Goal: Task Accomplishment & Management: Use online tool/utility

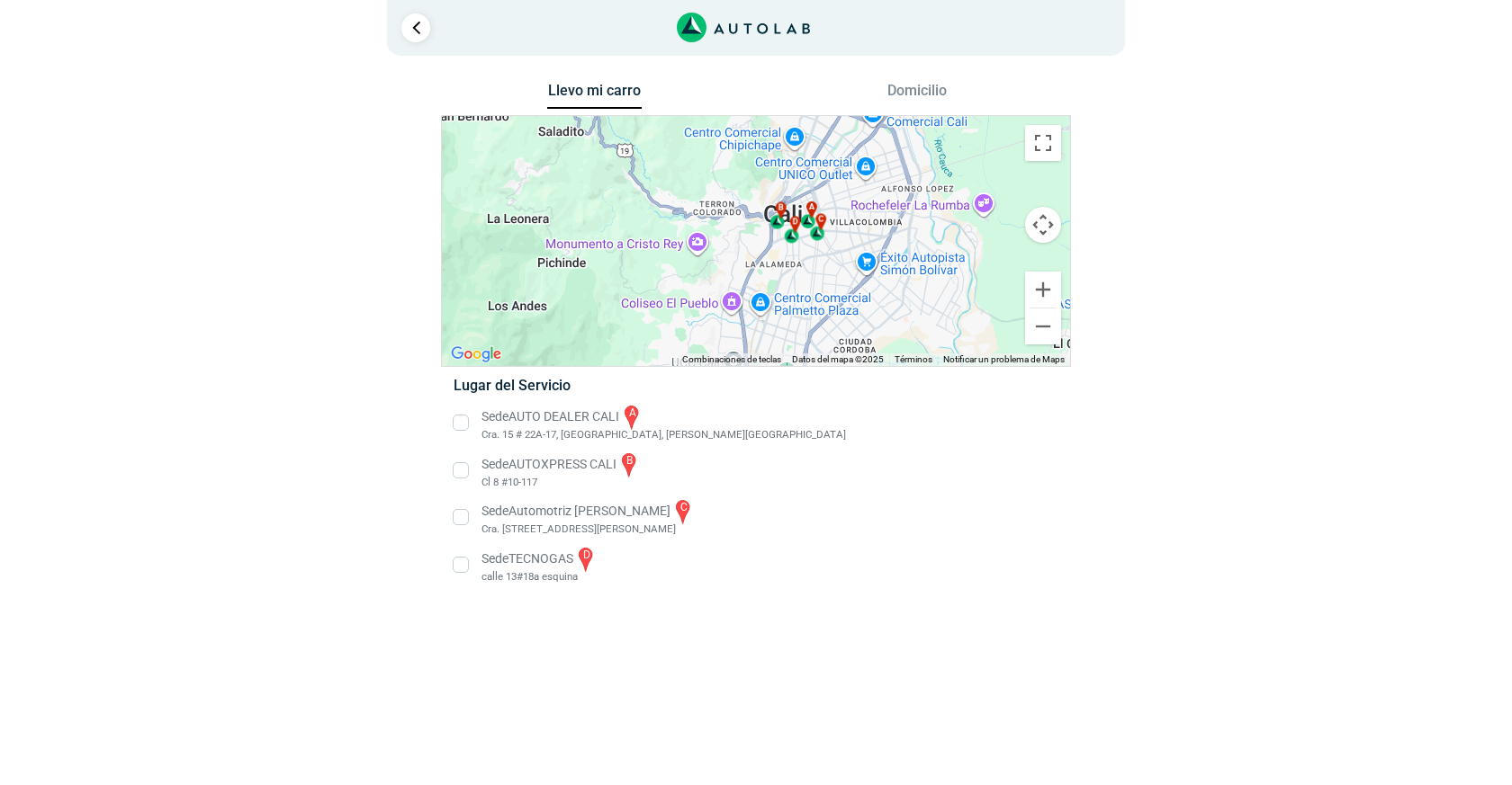
drag, startPoint x: 801, startPoint y: 232, endPoint x: 819, endPoint y: 294, distance: 64.6
click at [819, 294] on div "a b c d" at bounding box center [755, 241] width 628 height 250
click at [1054, 132] on button "Cambiar a la vista en pantalla completa" at bounding box center [1043, 143] width 36 height 36
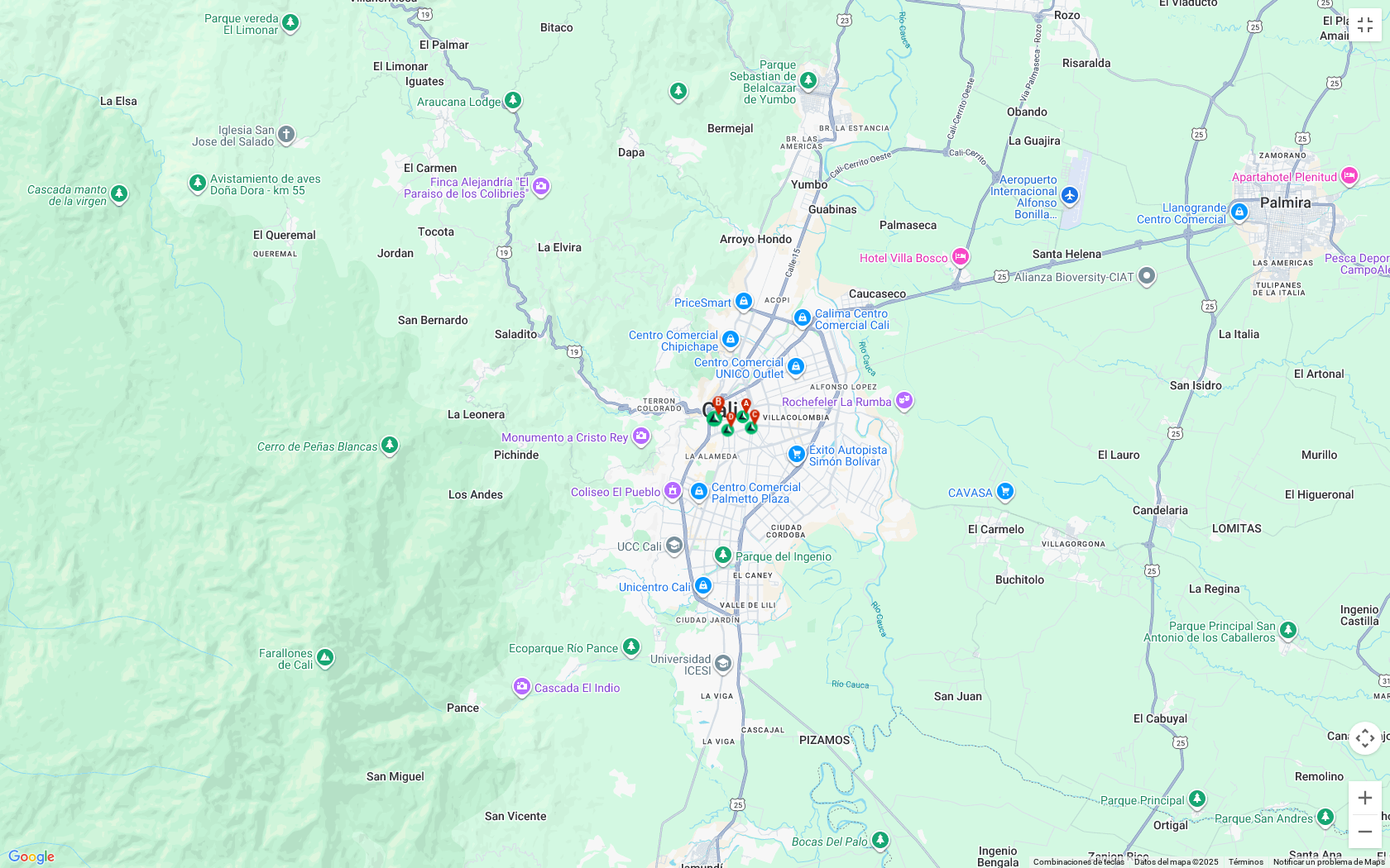
click at [714, 417] on div "b" at bounding box center [716, 412] width 19 height 31
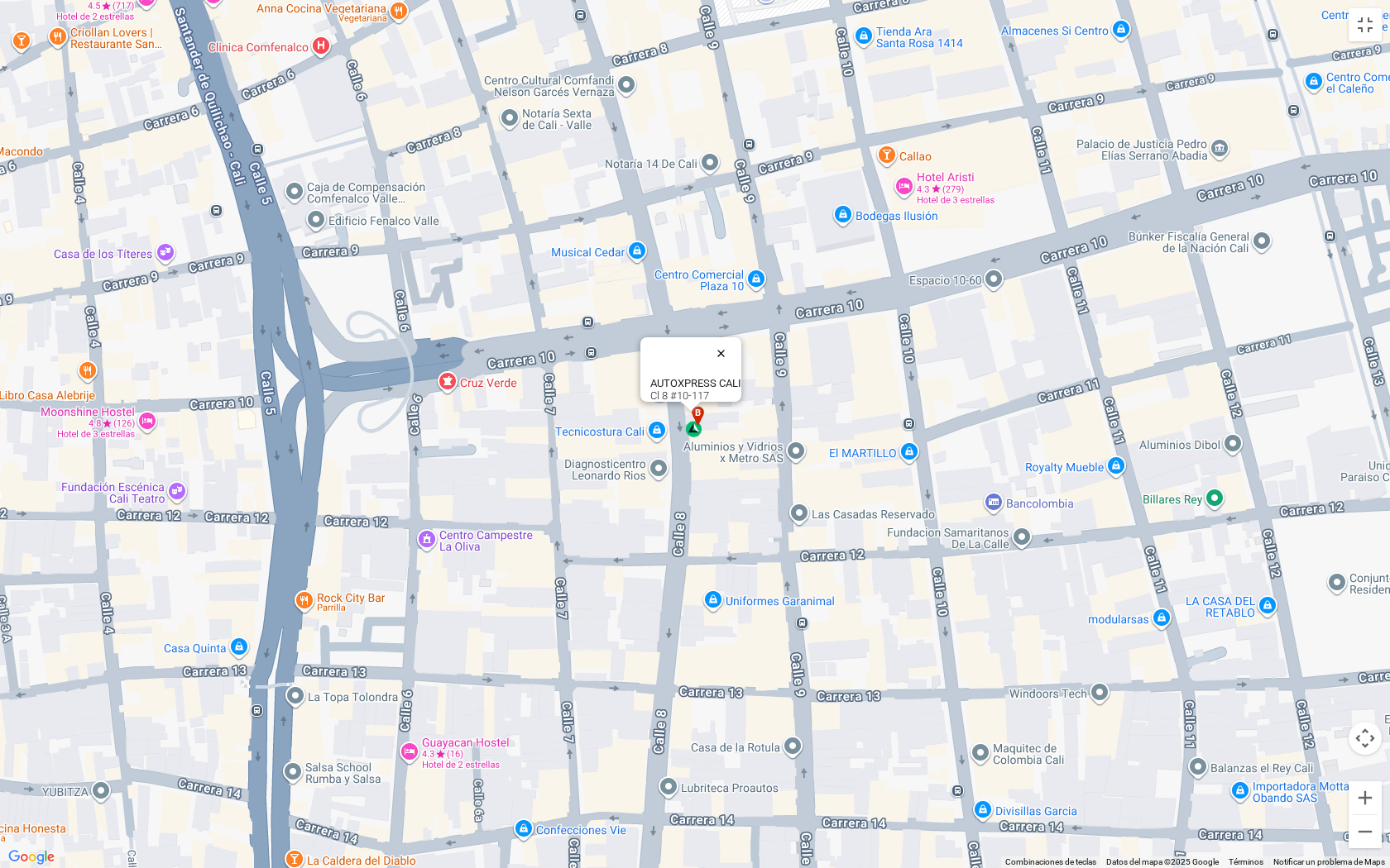
click at [728, 342] on button "Cerrar" at bounding box center [725, 353] width 40 height 40
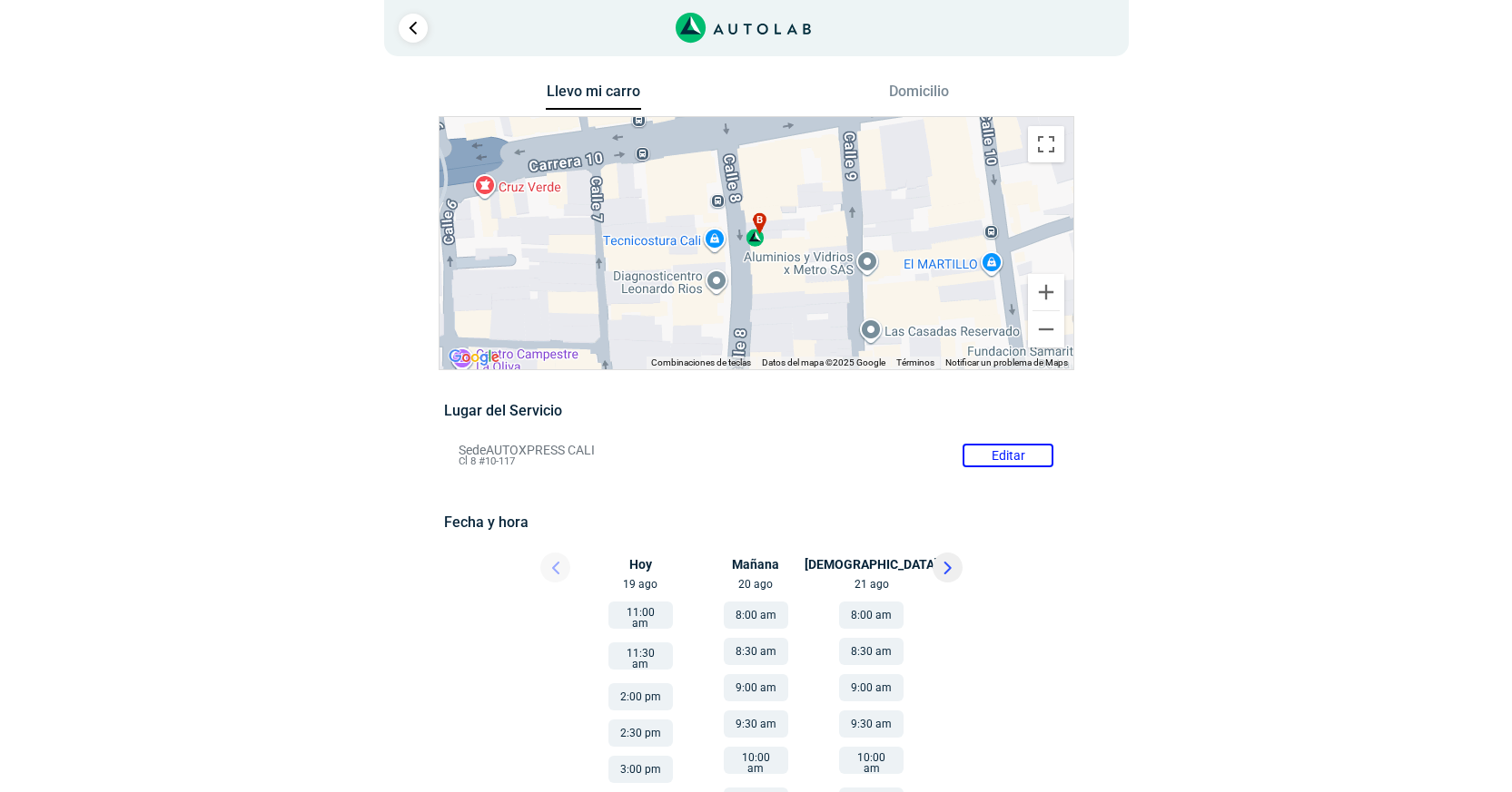
click at [984, 441] on li "Sede AUTOXPRESS CALI Editar Cl 8 #10-117" at bounding box center [755, 456] width 622 height 29
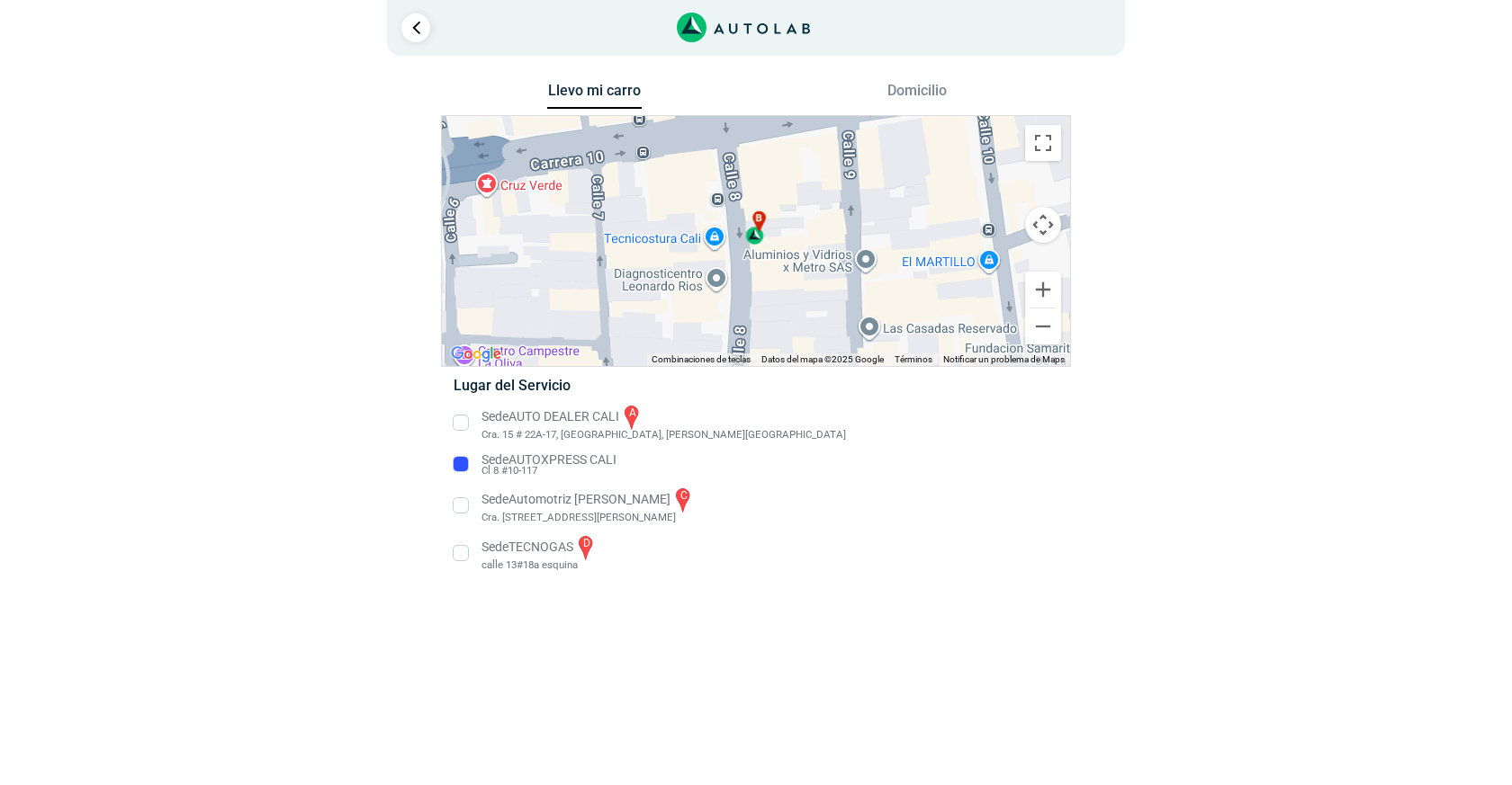
click at [459, 464] on li "Sede AUTOXPRESS [PERSON_NAME] 8 #10-117" at bounding box center [756, 465] width 631 height 28
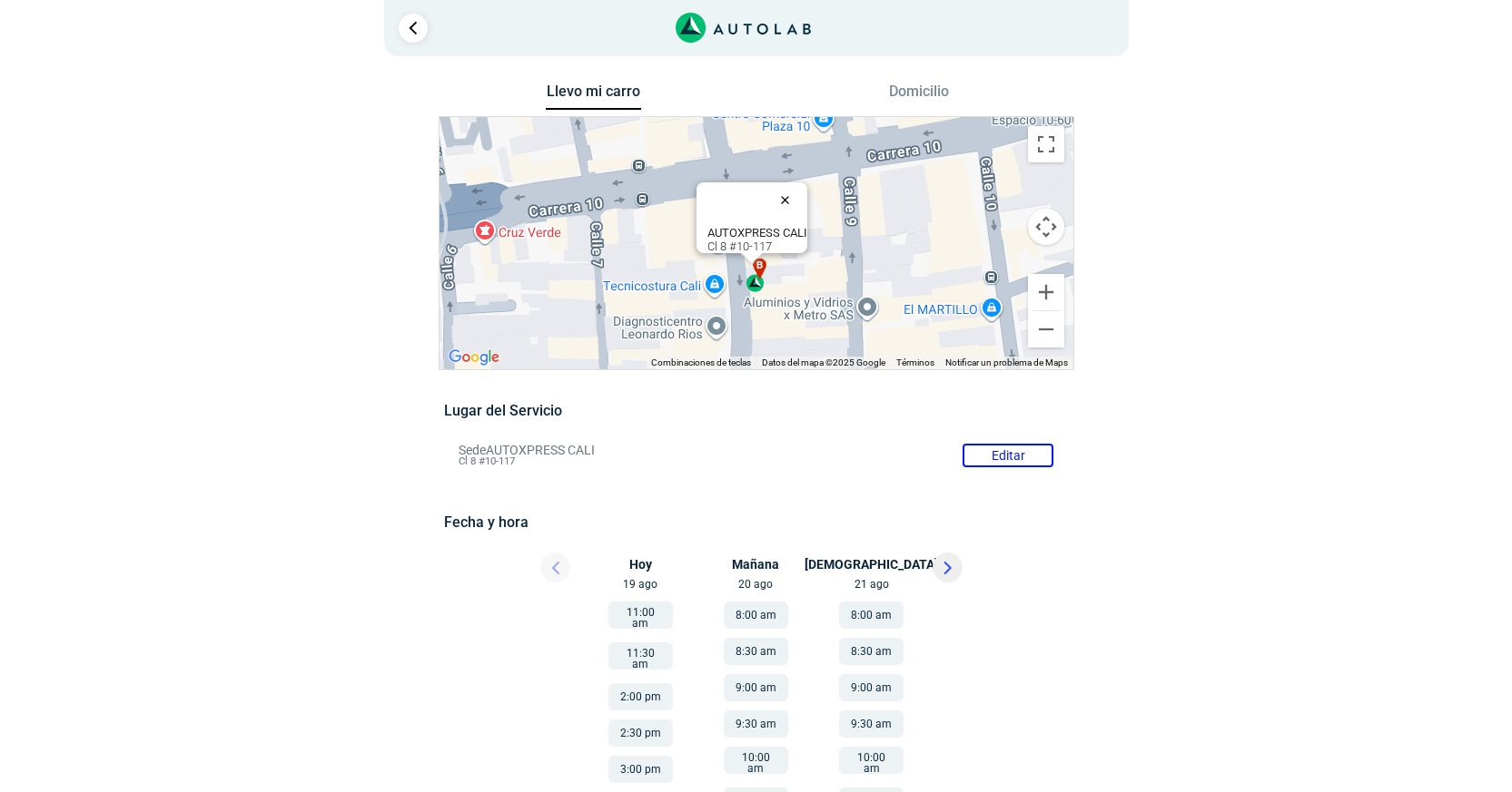
click at [793, 186] on button "Cerrar" at bounding box center [789, 200] width 44 height 44
click at [990, 441] on li "Sede AUTOXPRESS CALI Editar Cl 8 #10-117" at bounding box center [755, 456] width 622 height 29
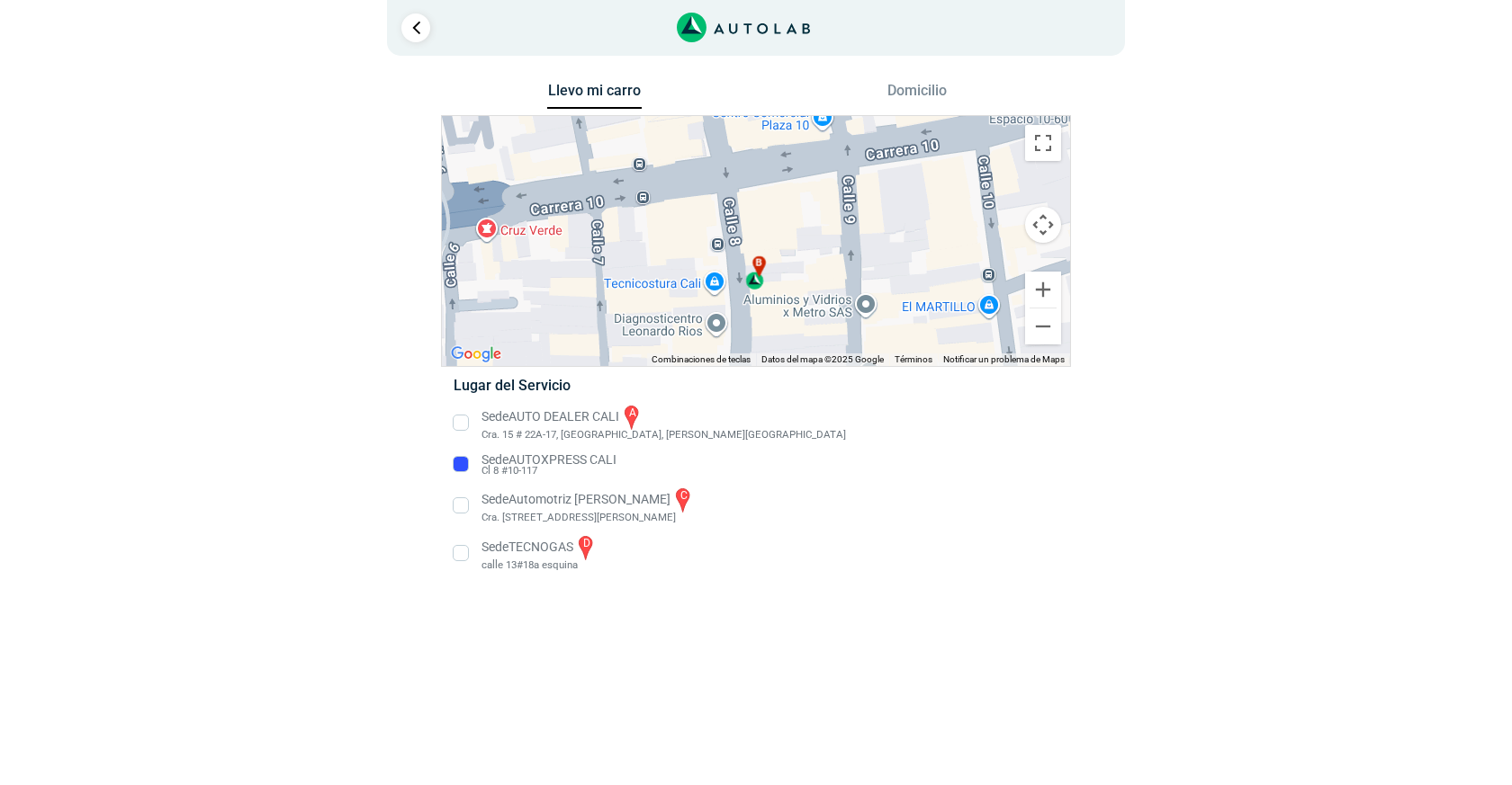
click at [456, 422] on li "Sede AUTO DEALER CALI a [STREET_ADDRESS][PERSON_NAME]" at bounding box center [756, 423] width 631 height 41
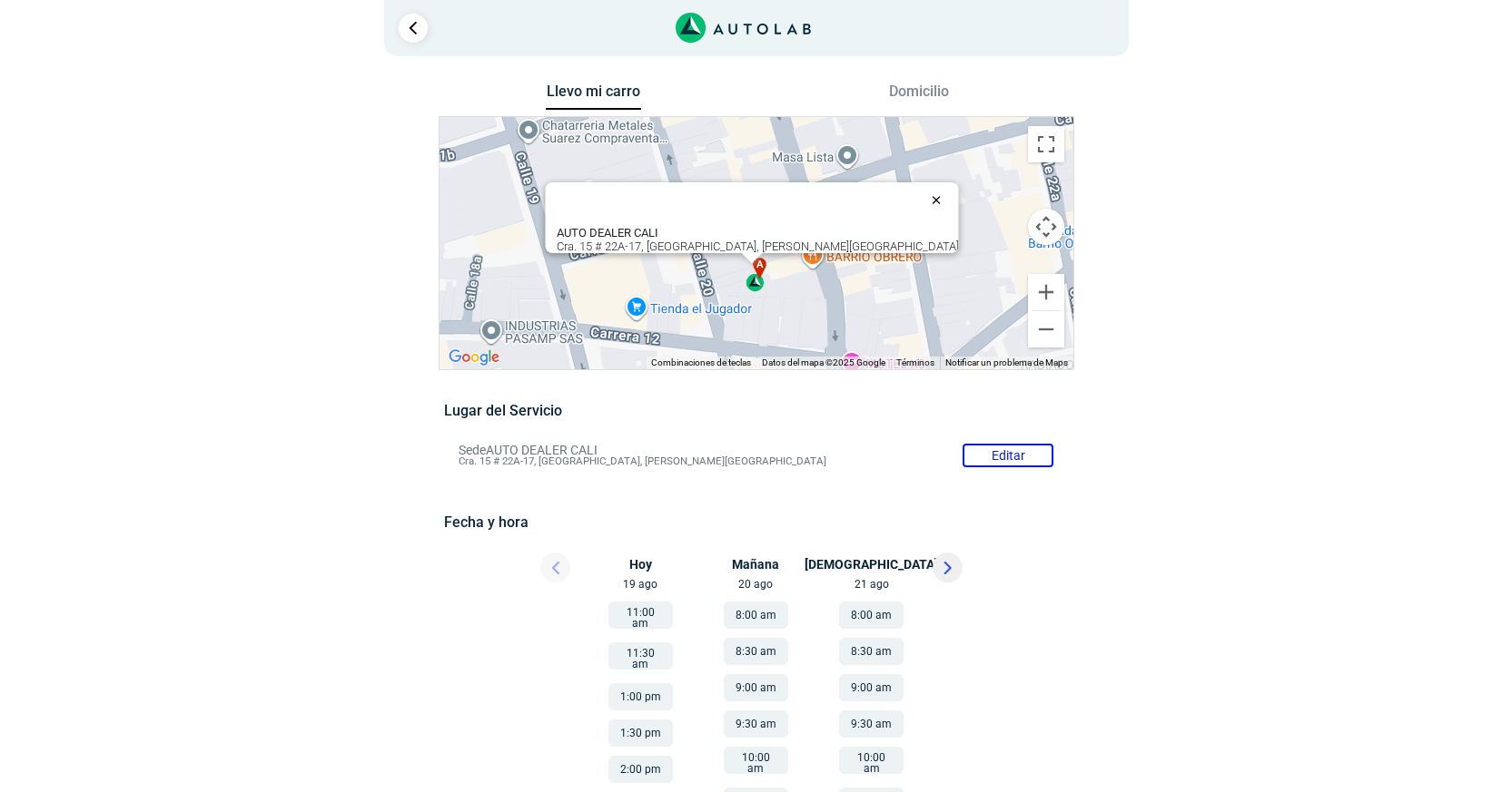
click at [918, 185] on button "Cerrar" at bounding box center [940, 200] width 44 height 44
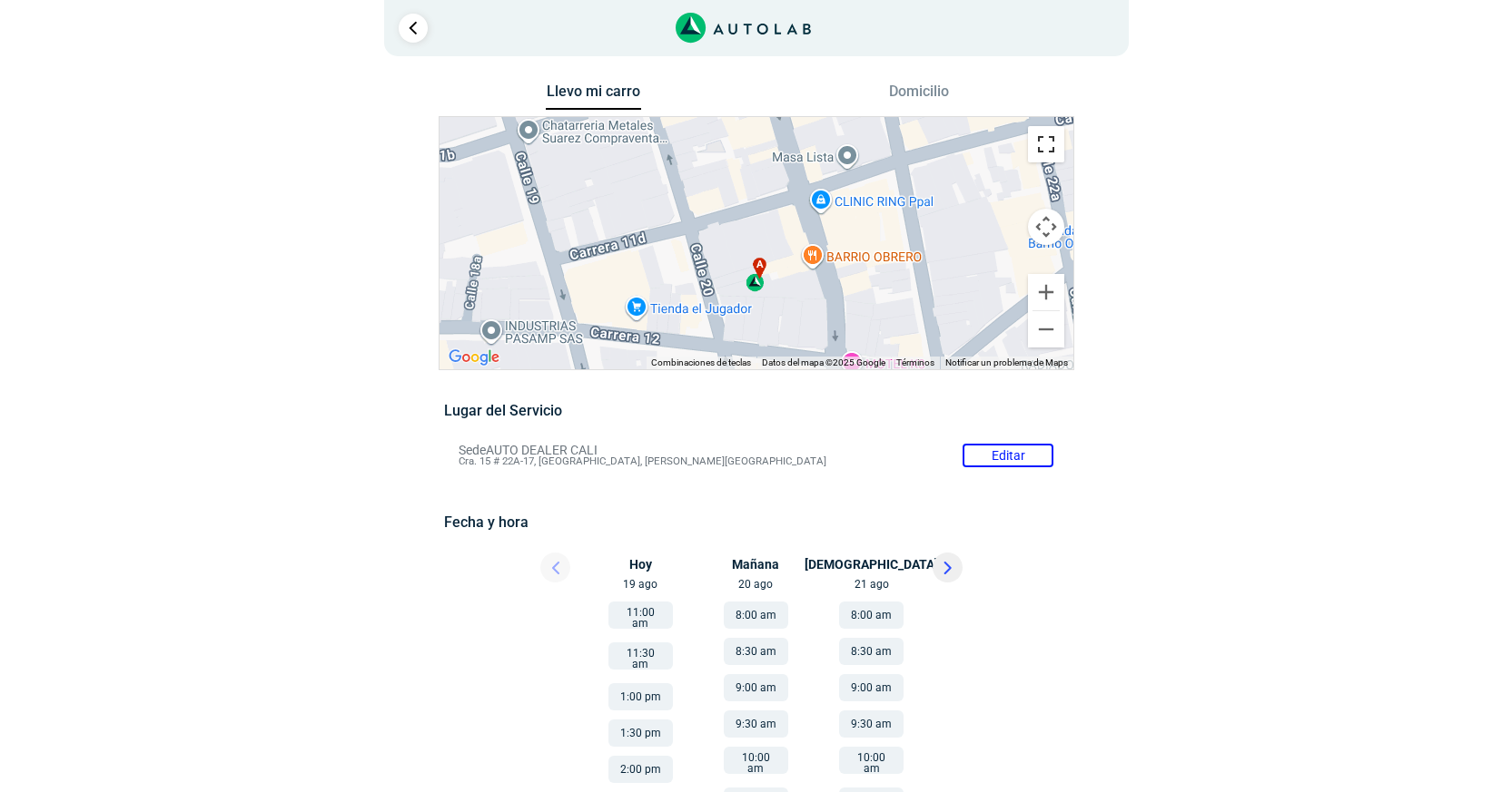
click at [1043, 152] on button "Cambiar a la vista en pantalla completa" at bounding box center [1046, 144] width 36 height 36
